Goal: Find specific page/section: Find specific page/section

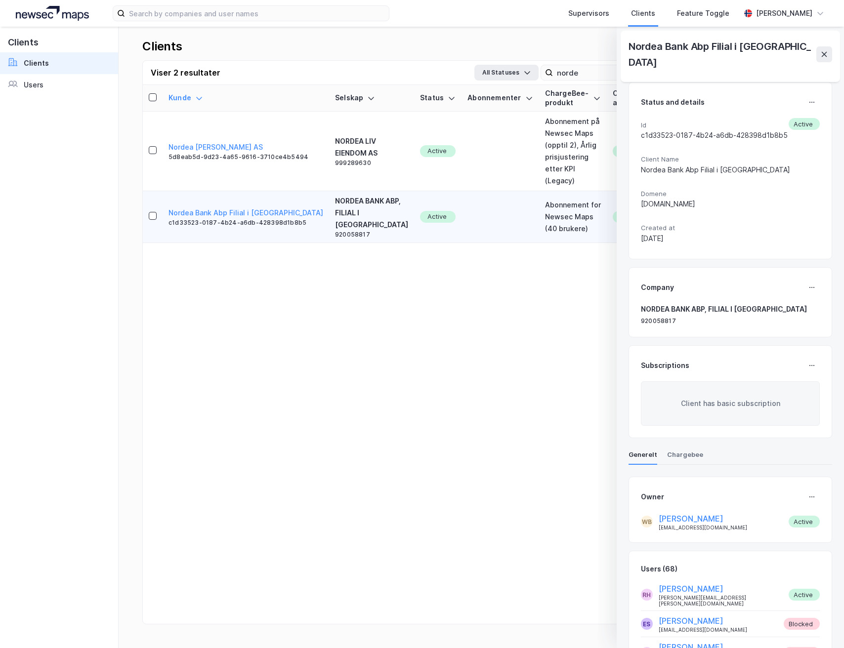
scroll to position [272, 0]
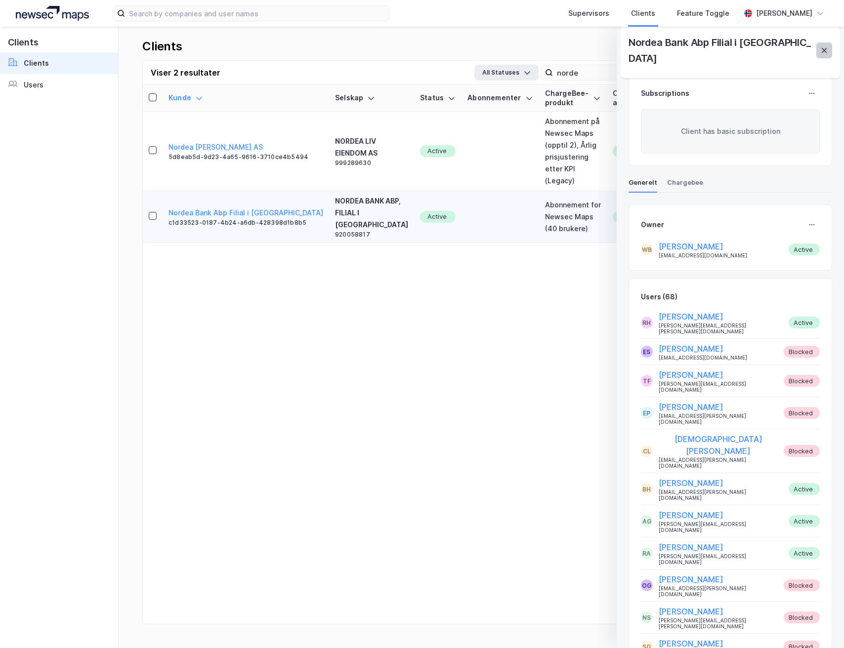
click at [829, 45] on button at bounding box center [824, 50] width 16 height 16
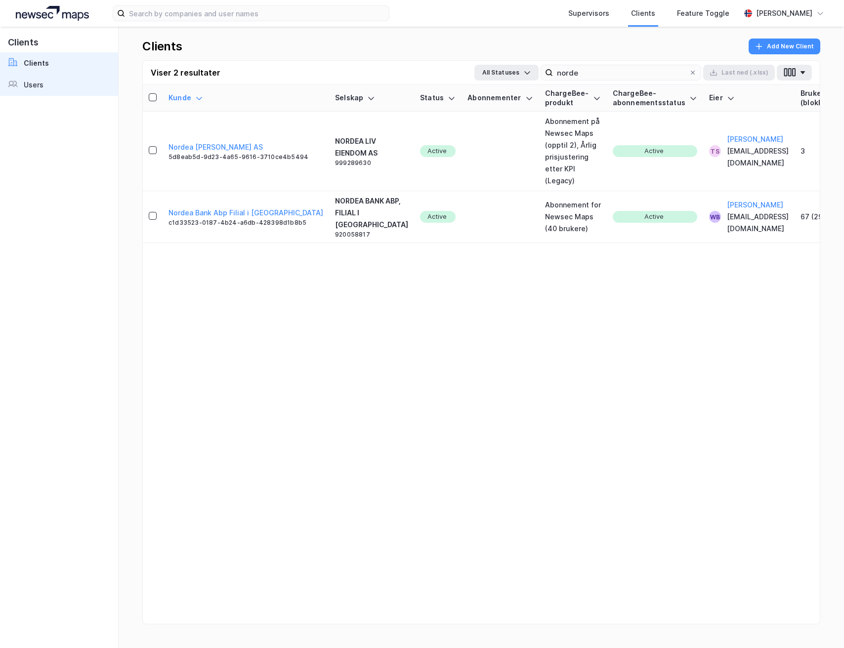
click at [28, 80] on div "Users" at bounding box center [34, 85] width 20 height 12
